Goal: Navigation & Orientation: Find specific page/section

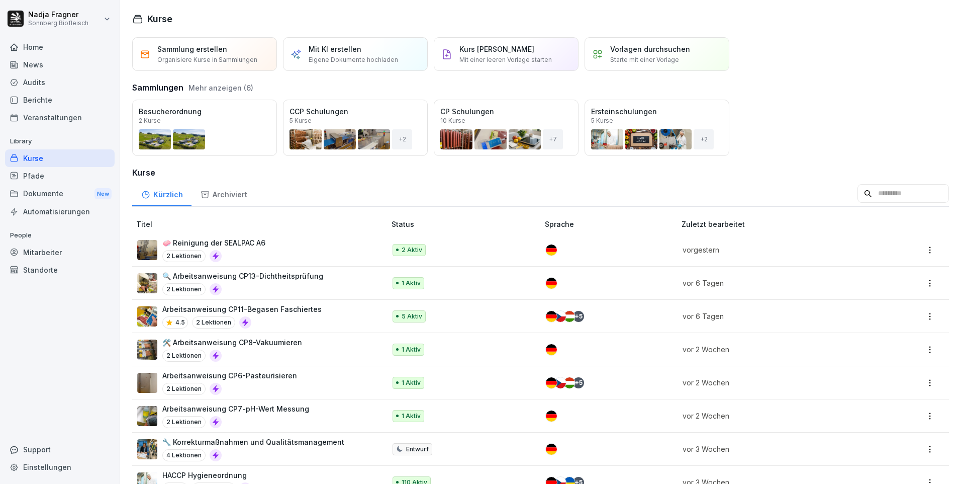
click at [250, 242] on p "🧼 Reinigung der SEALPAC A6" at bounding box center [213, 242] width 103 height 11
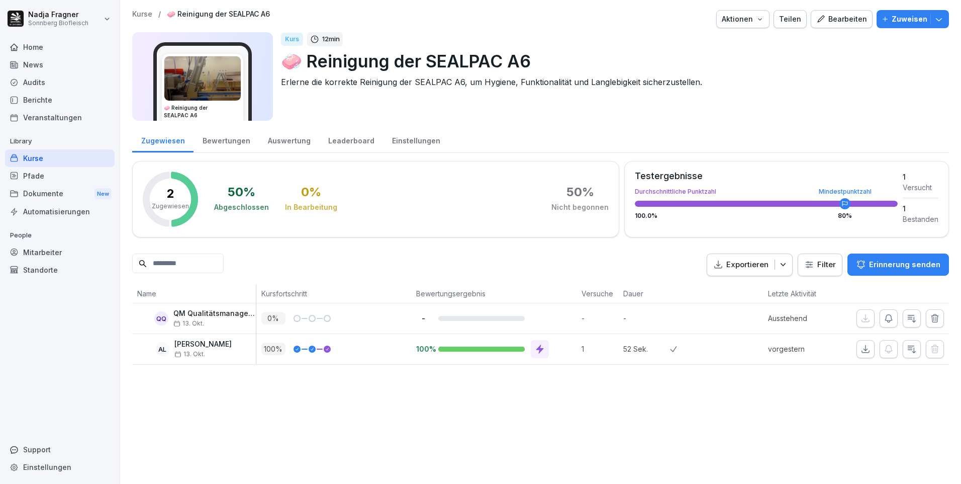
click at [44, 47] on div "Home" at bounding box center [60, 47] width 110 height 18
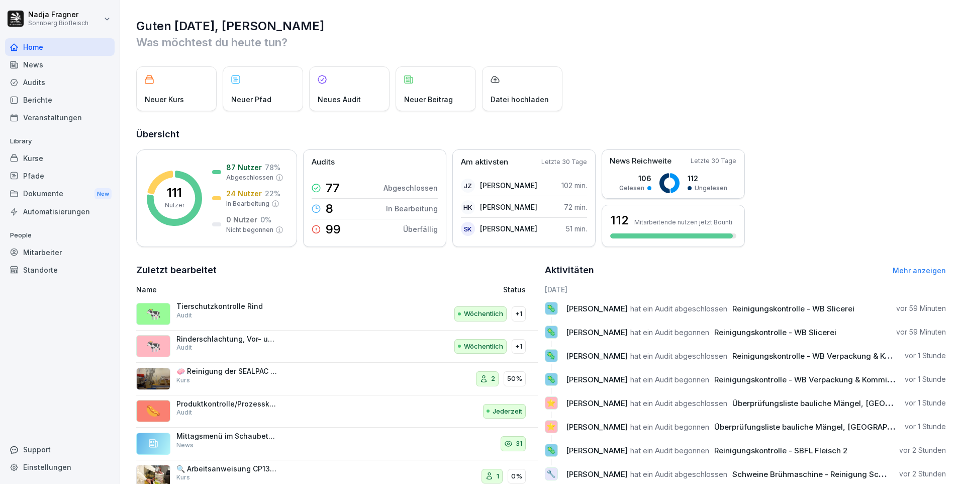
scroll to position [34, 0]
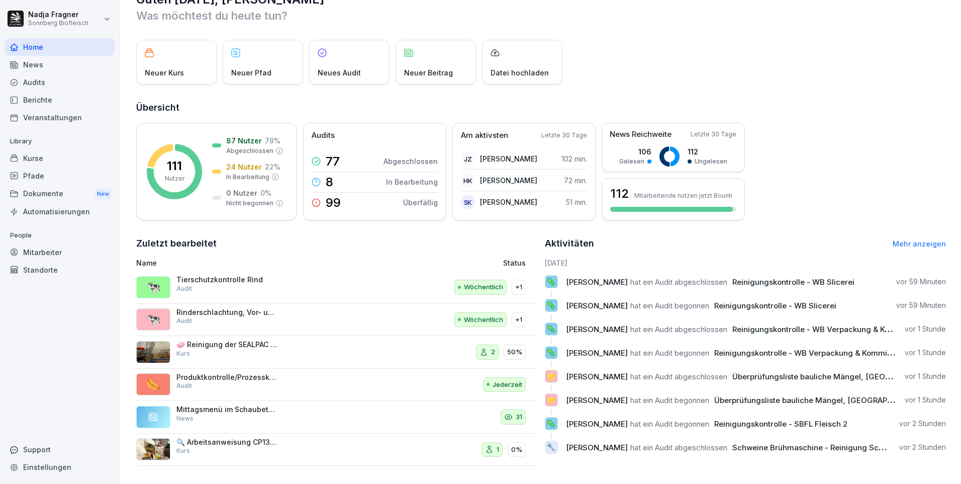
click at [908, 239] on link "Mehr anzeigen" at bounding box center [919, 243] width 53 height 9
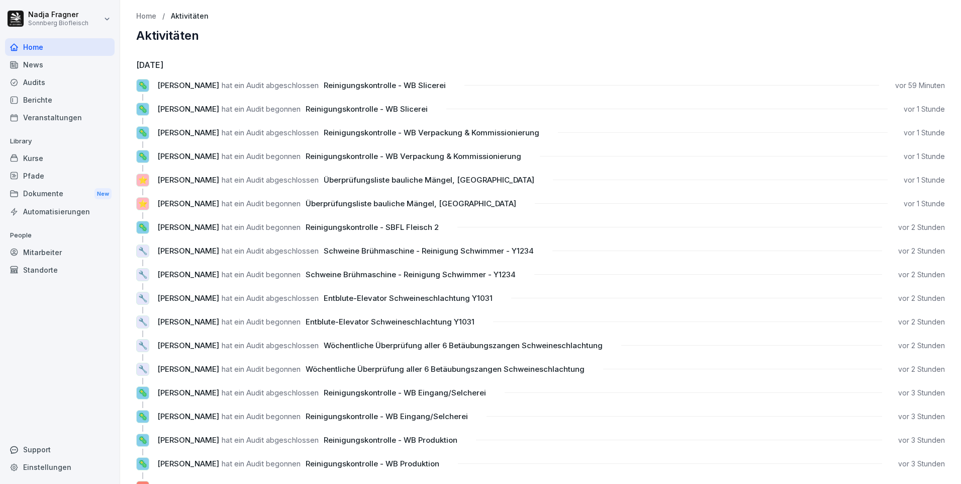
click at [36, 48] on div "Home" at bounding box center [60, 47] width 110 height 18
